Goal: Task Accomplishment & Management: Complete application form

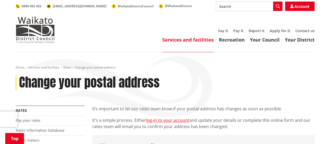
scroll to position [87, 0]
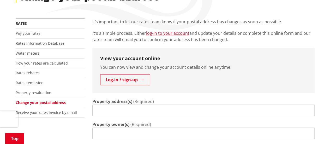
click at [149, 110] on input "Property address(s)" at bounding box center [203, 109] width 222 height 11
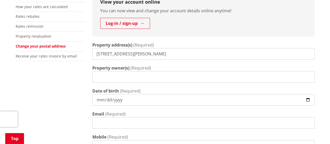
type input "[STREET_ADDRESS][PERSON_NAME]"
click at [118, 74] on input "Property owner(s)" at bounding box center [203, 76] width 222 height 11
type input "[PERSON_NAME] & [PERSON_NAME]"
click at [114, 97] on input "Date of birth" at bounding box center [203, 99] width 222 height 11
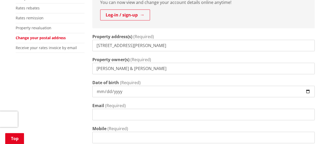
scroll to position [152, 0]
click at [98, 90] on input "Date of birth" at bounding box center [203, 90] width 222 height 11
type input "[DATE]"
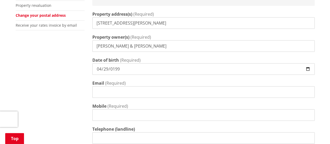
click at [98, 90] on input "Email" at bounding box center [203, 91] width 222 height 11
type input "[EMAIL_ADDRESS][DOMAIN_NAME]"
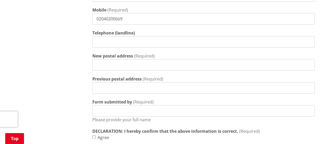
scroll to position [271, 0]
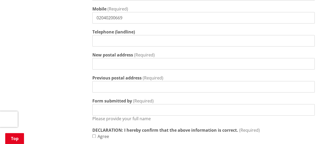
type input "02040200669"
click at [102, 64] on input "New postal address" at bounding box center [203, 63] width 222 height 11
type input "[STREET_ADDRESS][PERSON_NAME]"
click at [115, 89] on input "Previous postal address" at bounding box center [203, 86] width 222 height 11
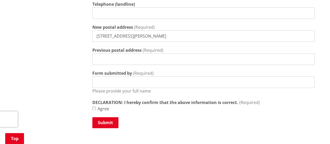
click at [115, 89] on p "Please provide your full name" at bounding box center [203, 91] width 222 height 6
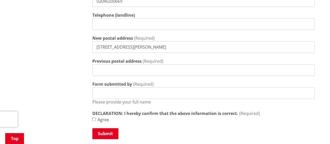
click at [96, 66] on input "Previous postal address" at bounding box center [203, 69] width 222 height 11
paste input "[STREET_ADDRESS][PERSON_NAME]"
type input "[STREET_ADDRESS][PERSON_NAME]"
click at [129, 93] on input "Form submitted by" at bounding box center [203, 92] width 222 height 11
type input "[PERSON_NAME]"
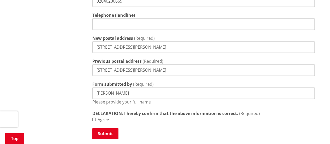
click at [95, 119] on input "Agree" at bounding box center [93, 119] width 3 height 3
checkbox input "true"
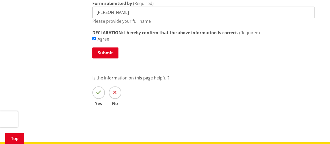
scroll to position [369, 0]
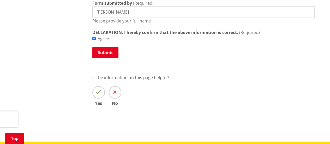
click at [105, 57] on div "Submit" at bounding box center [203, 53] width 222 height 12
click at [102, 54] on button "Submit" at bounding box center [105, 52] width 26 height 11
